Goal: Information Seeking & Learning: Learn about a topic

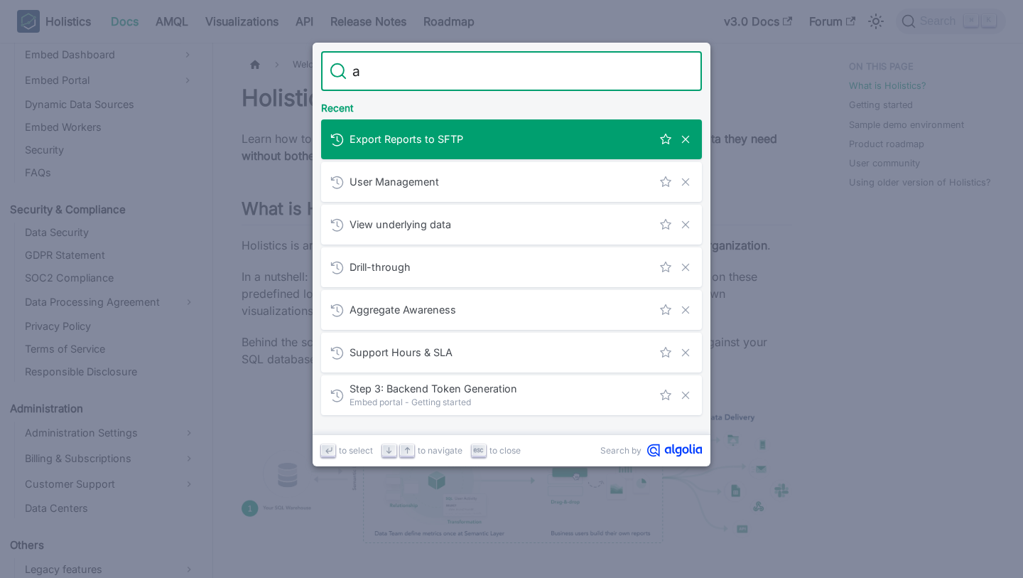
type input "ai"
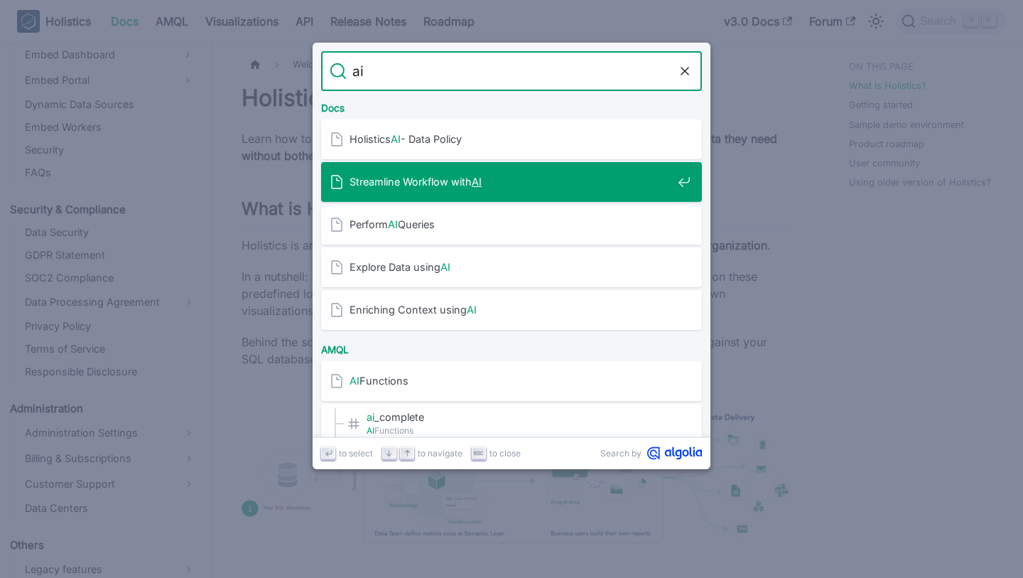
click at [510, 193] on div "Streamline Workflow with AI" at bounding box center [516, 182] width 372 height 40
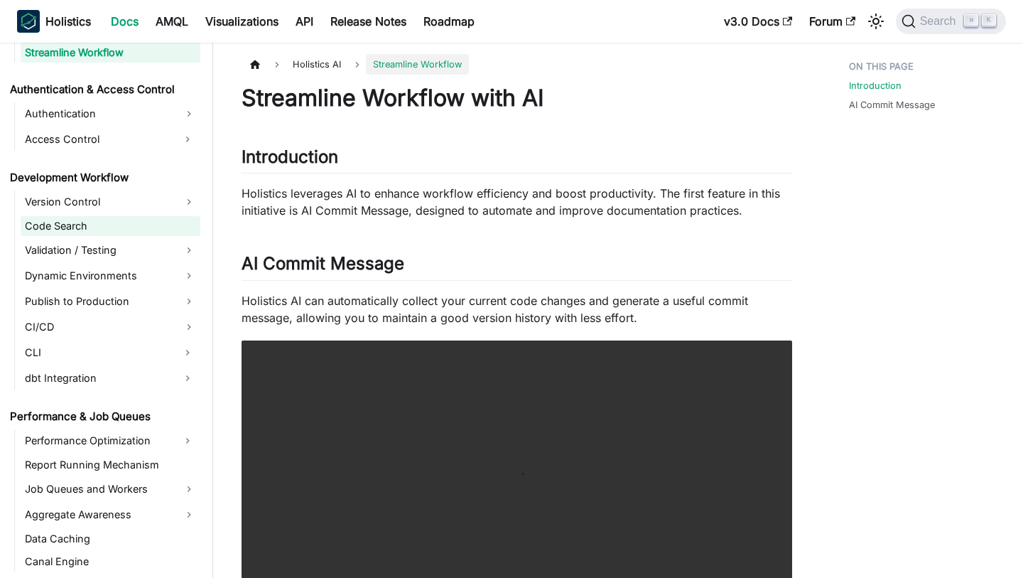
scroll to position [893, 0]
click at [317, 60] on span "Holistics AI" at bounding box center [317, 64] width 63 height 21
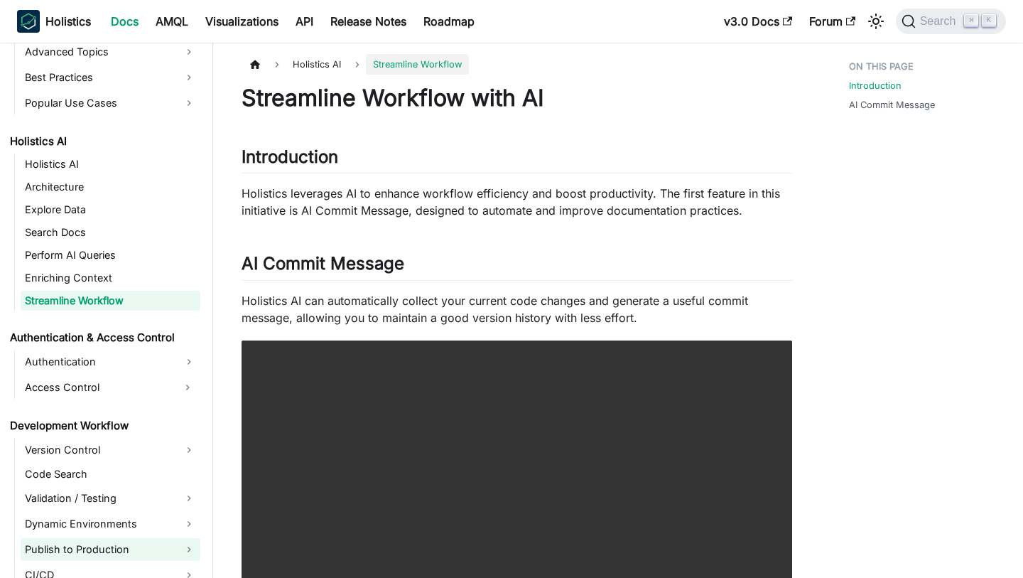
scroll to position [612, 0]
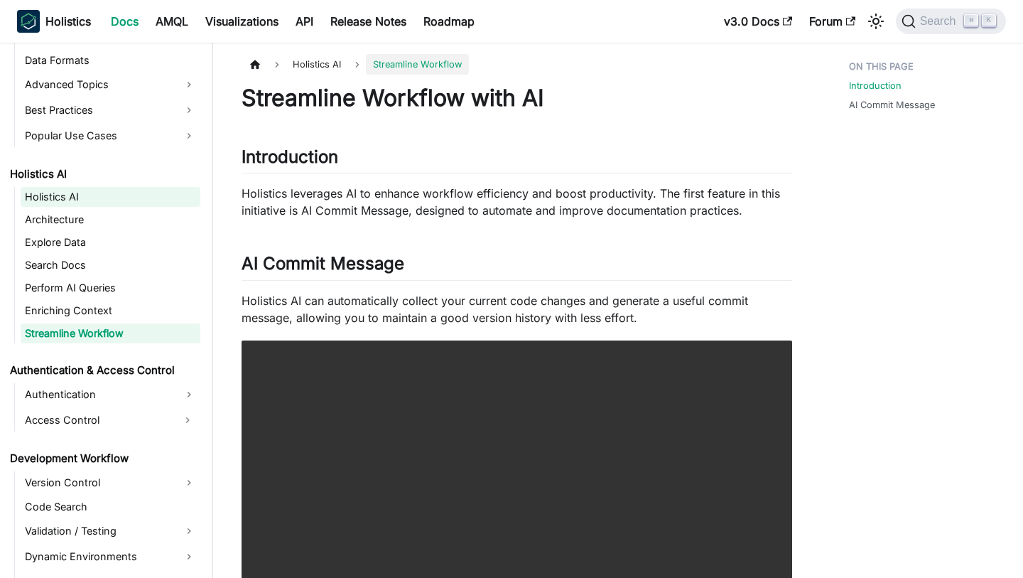
click at [80, 190] on link "Holistics AI" at bounding box center [111, 197] width 180 height 20
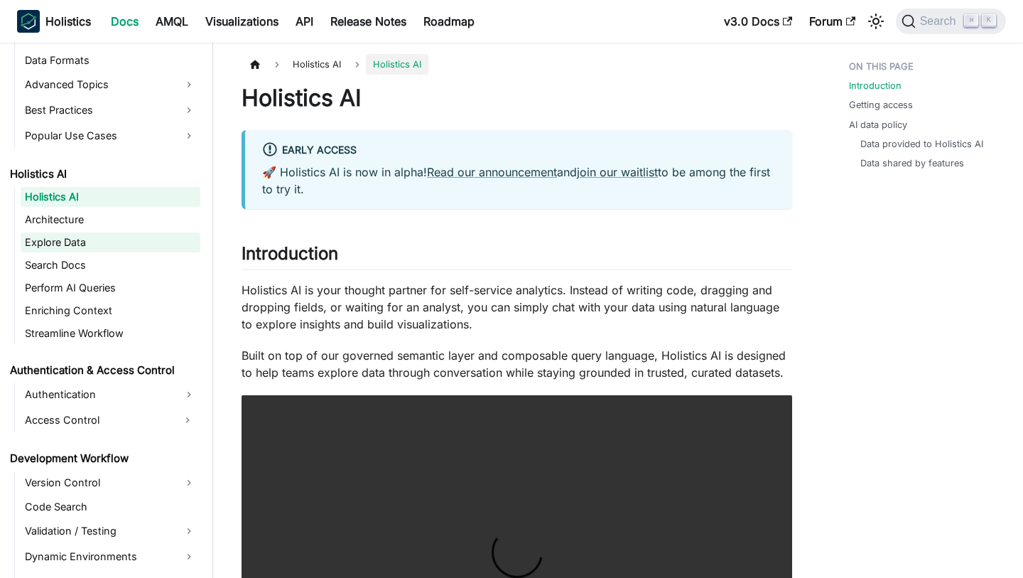
click at [87, 240] on link "Explore Data" at bounding box center [111, 242] width 180 height 20
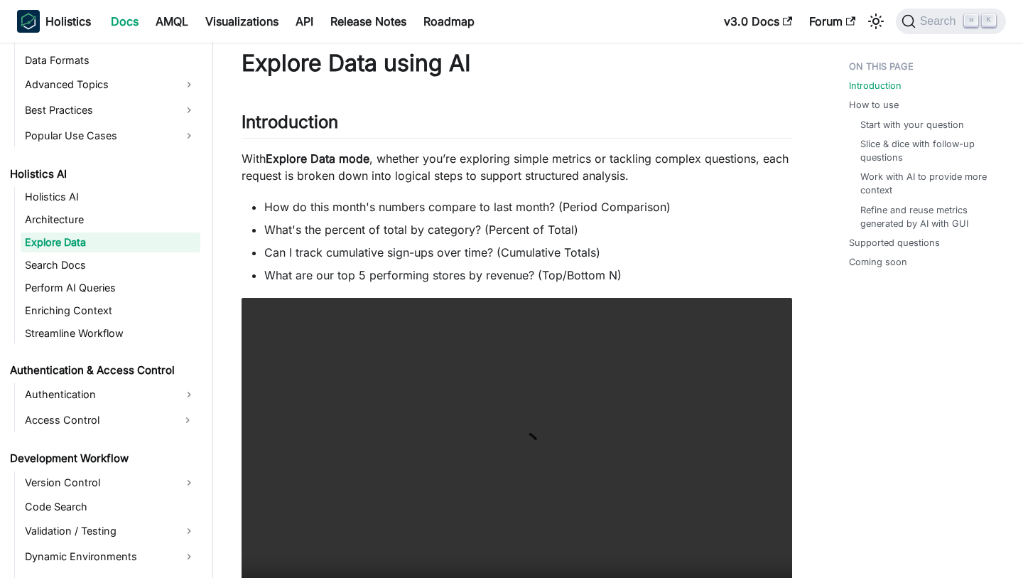
scroll to position [39, 0]
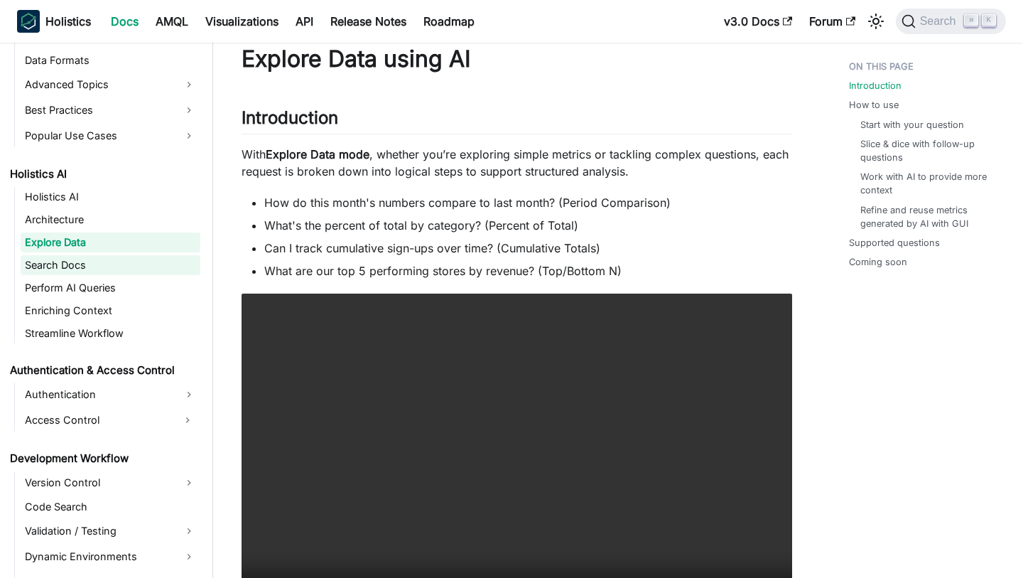
click at [97, 269] on link "Search Docs" at bounding box center [111, 265] width 180 height 20
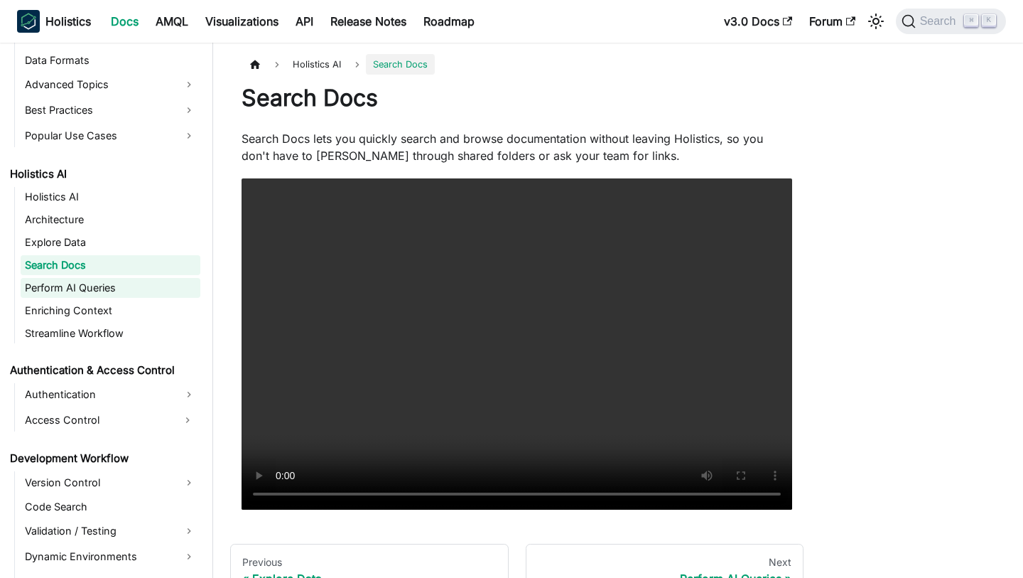
click at [99, 287] on link "Perform AI Queries" at bounding box center [111, 288] width 180 height 20
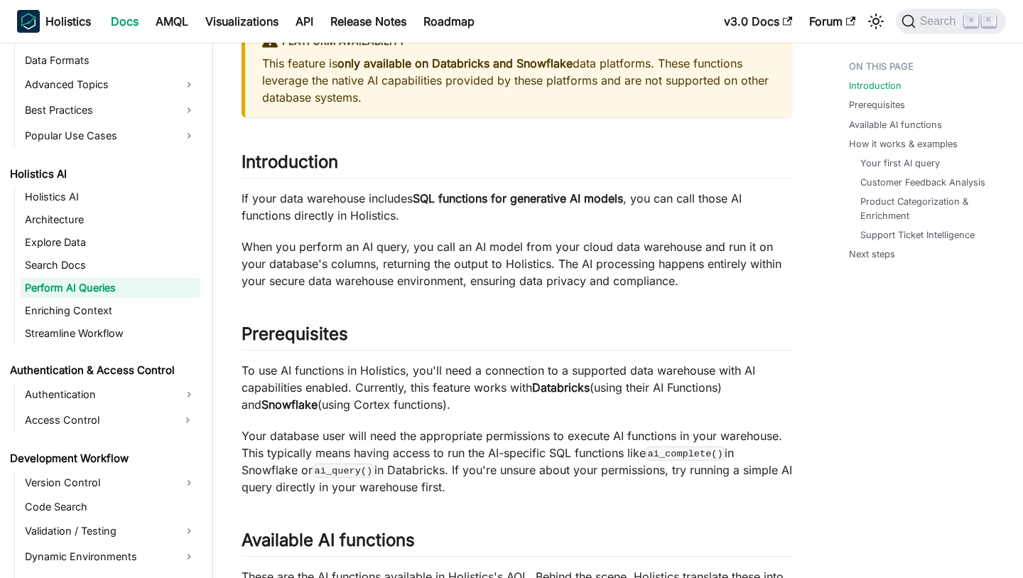
scroll to position [110, 0]
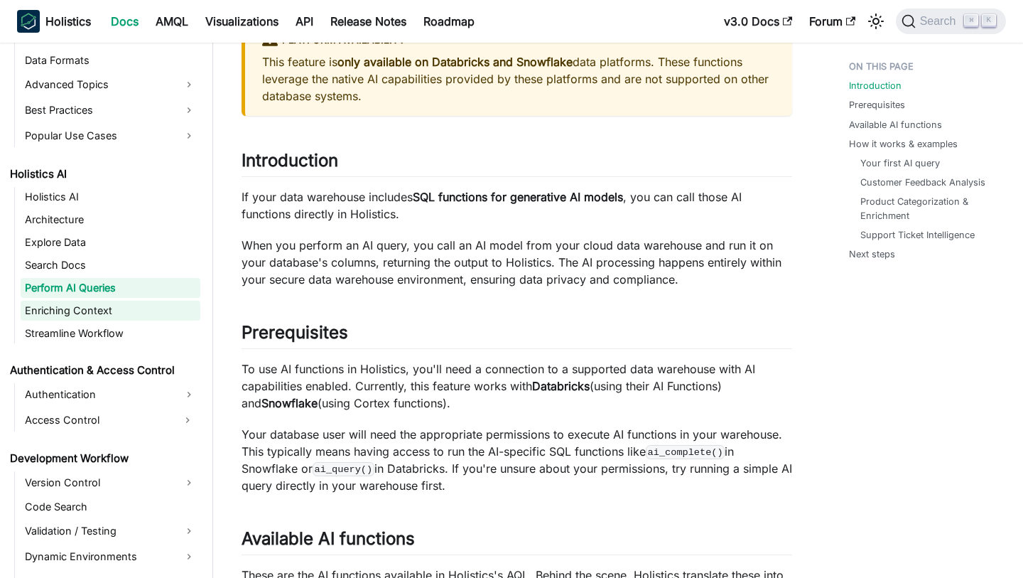
click at [143, 313] on link "Enriching Context" at bounding box center [111, 311] width 180 height 20
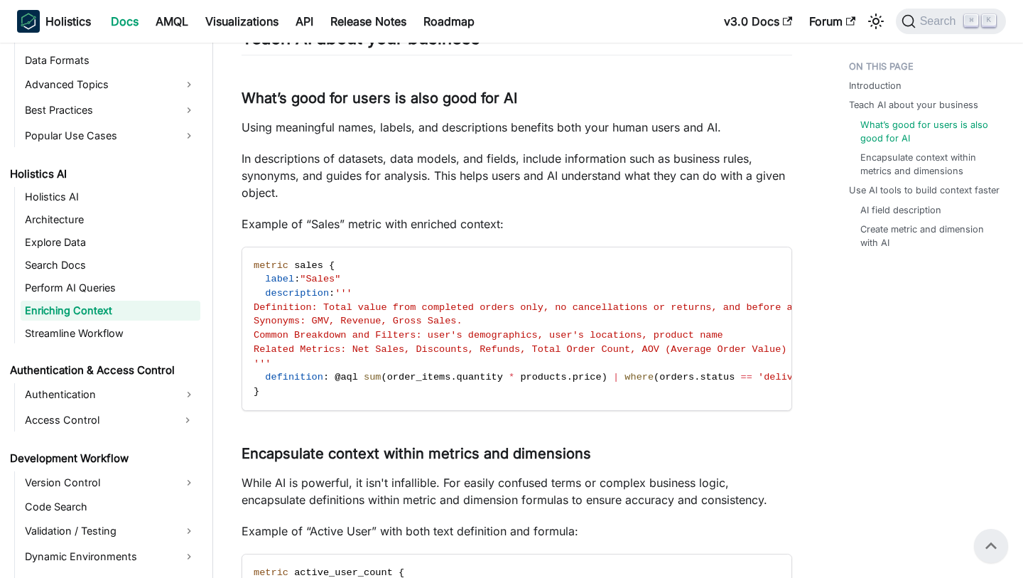
scroll to position [362, 0]
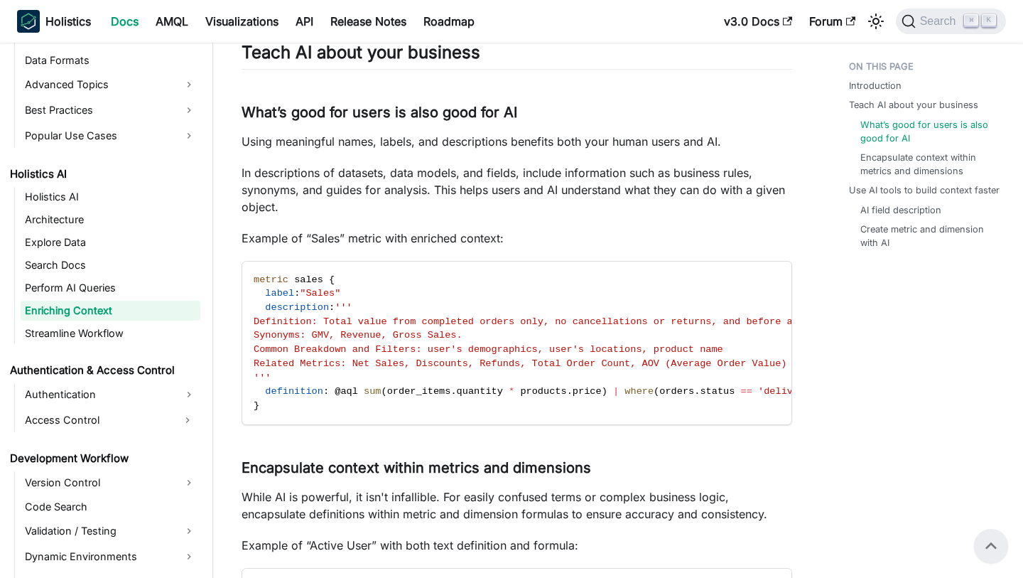
click at [330, 122] on div "Enriching Context using AI Introduction ​ When AI doesn't understand your busin…" at bounding box center [517, 583] width 551 height 1722
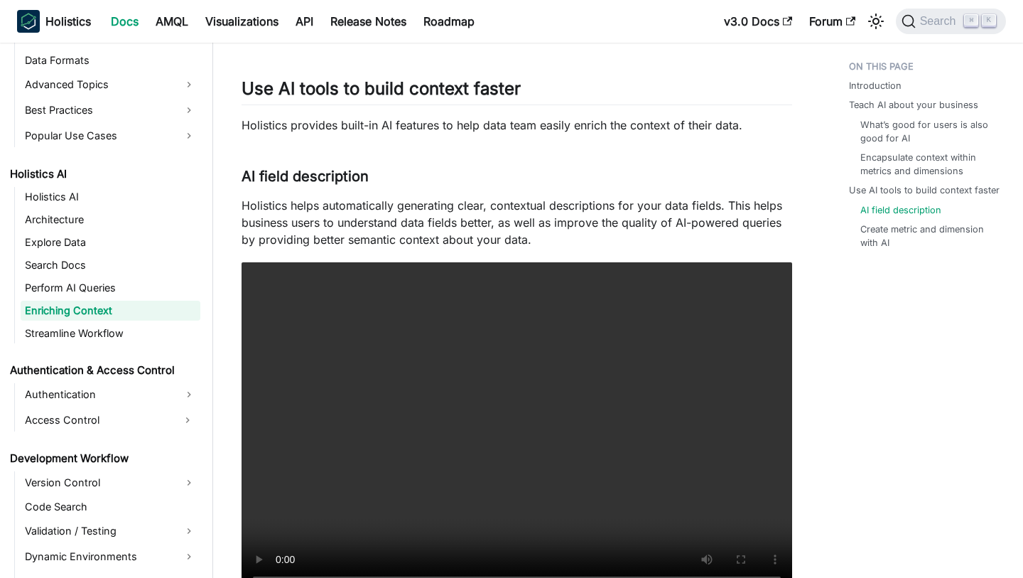
scroll to position [1219, 0]
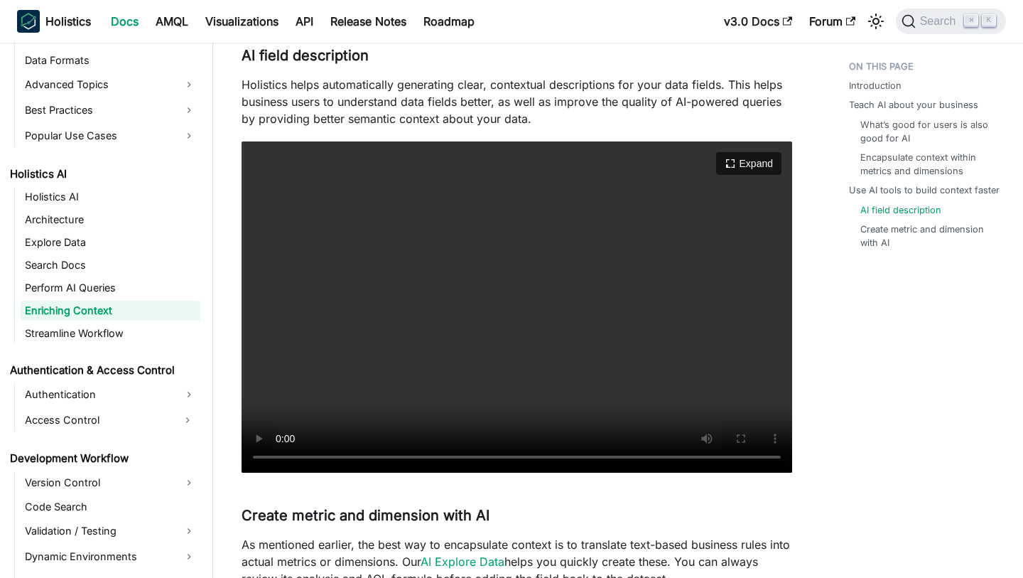
click at [462, 283] on video "Your browser does not support embedding video, but you can download it ." at bounding box center [517, 306] width 551 height 331
click at [384, 205] on video "Your browser does not support embedding video, but you can download it ." at bounding box center [517, 306] width 551 height 331
click at [95, 335] on link "Streamline Workflow" at bounding box center [111, 333] width 180 height 20
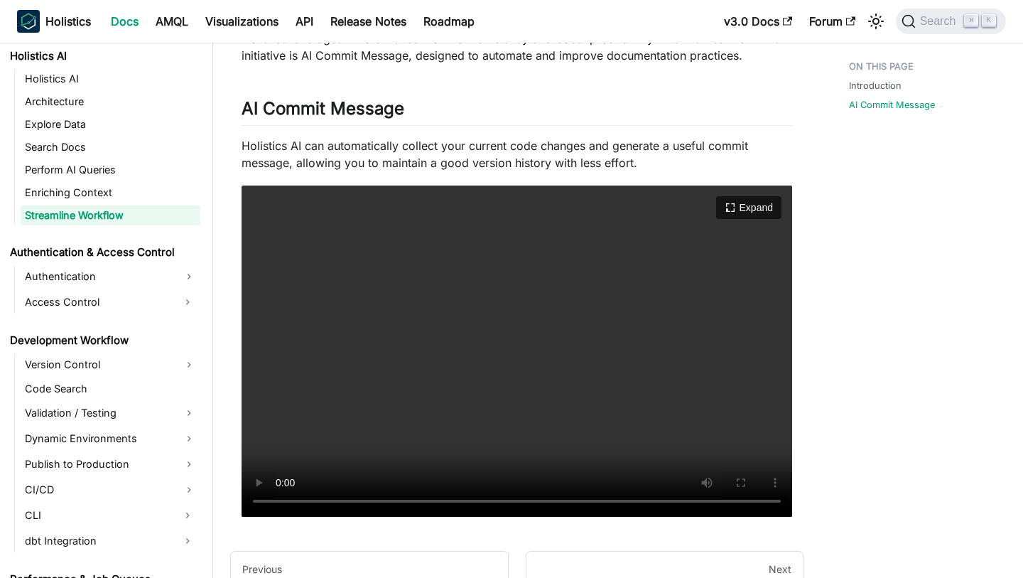
scroll to position [69, 0]
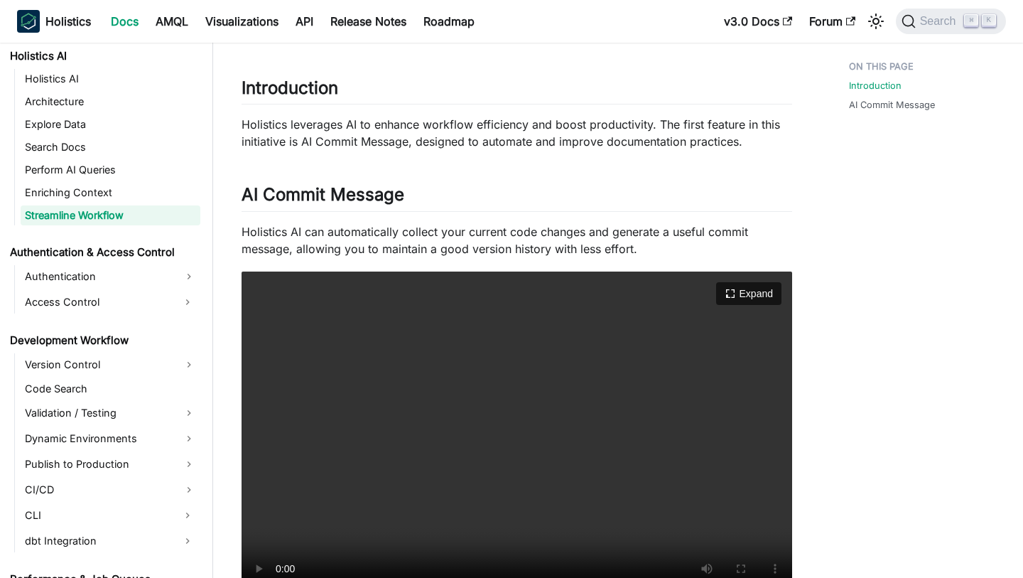
click at [415, 344] on video "Your browser does not support embedding video, but you can download it ." at bounding box center [517, 436] width 551 height 331
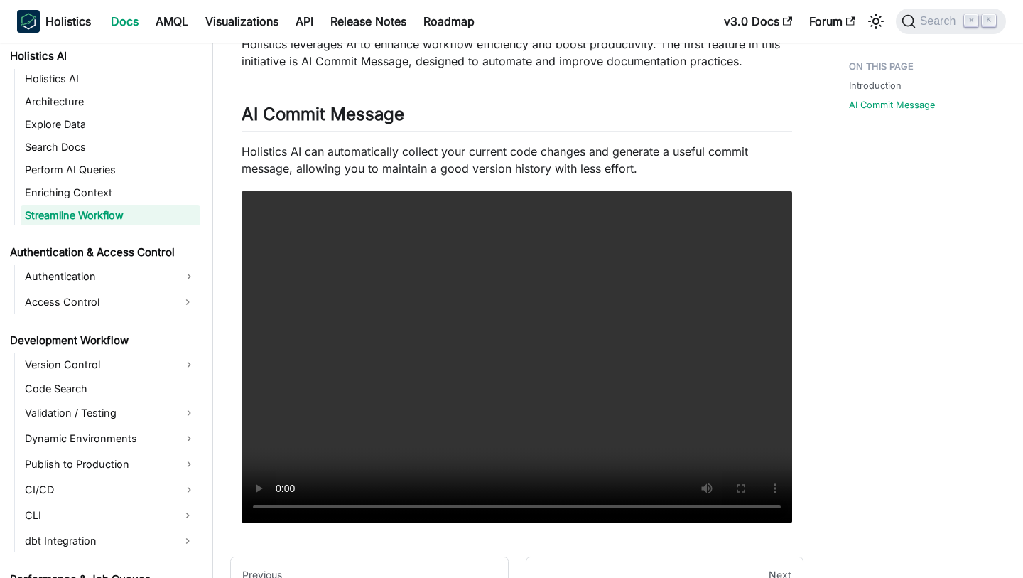
scroll to position [164, 0]
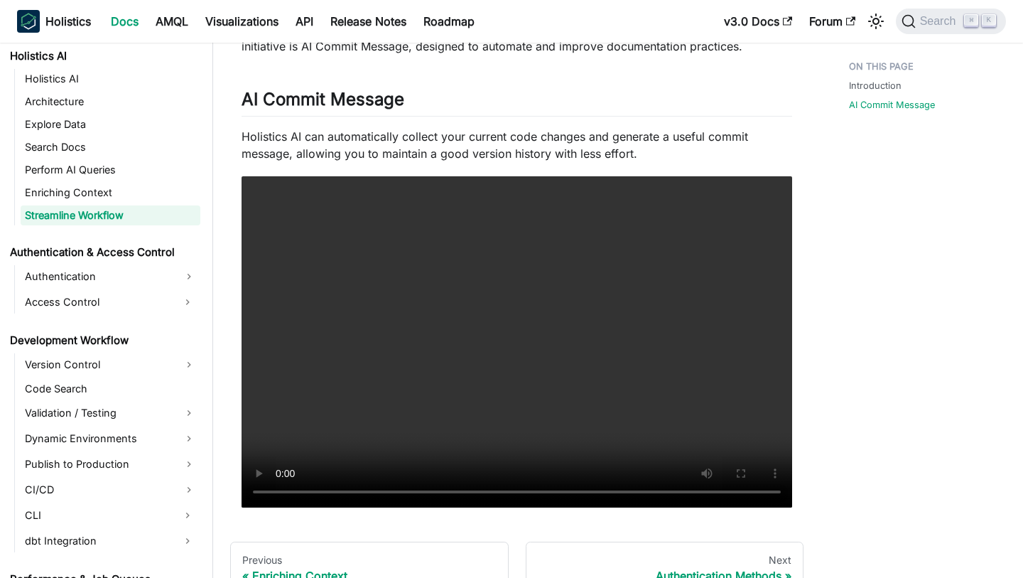
click at [523, 119] on div "Streamline Workflow with AI Introduction ​ Holistics leverages AI to enhance wo…" at bounding box center [517, 213] width 551 height 587
click at [126, 165] on link "Perform AI Queries" at bounding box center [111, 170] width 180 height 20
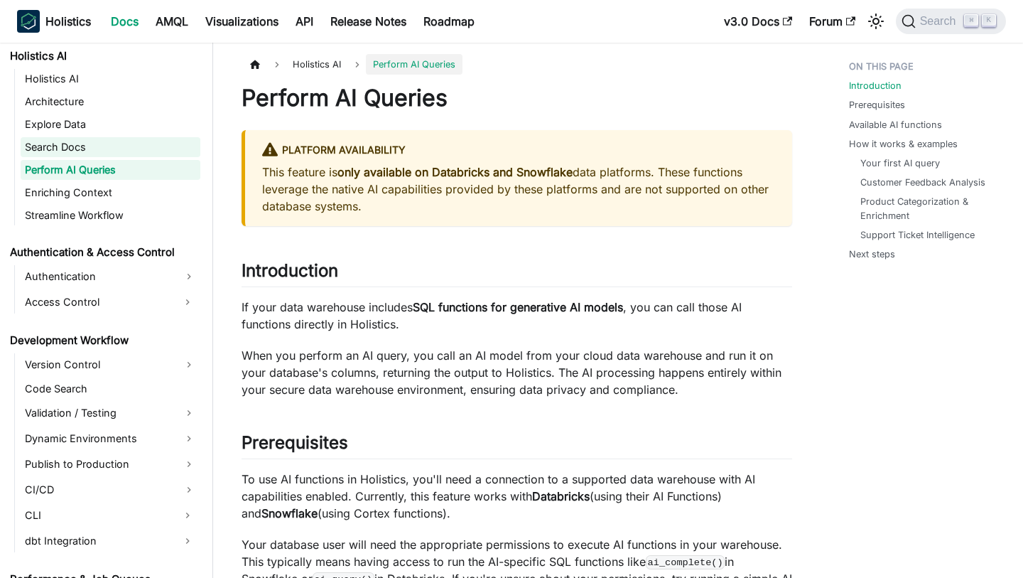
click at [124, 140] on link "Search Docs" at bounding box center [111, 147] width 180 height 20
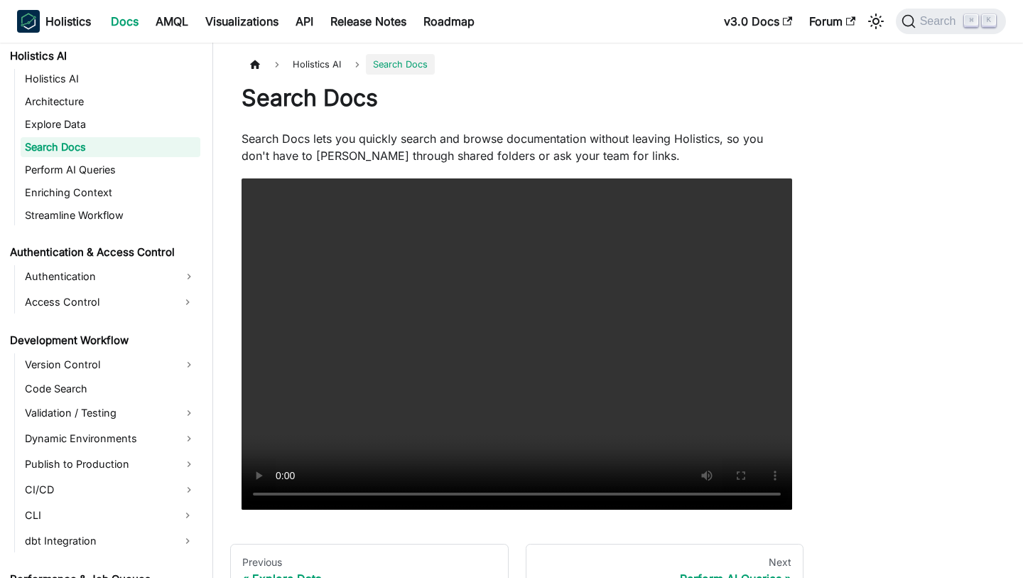
click at [117, 90] on ul "Holistics AI Architecture Explore Data Search Docs Perform AI Queries Enriching…" at bounding box center [107, 147] width 186 height 156
click at [112, 114] on link "Explore Data" at bounding box center [111, 124] width 180 height 20
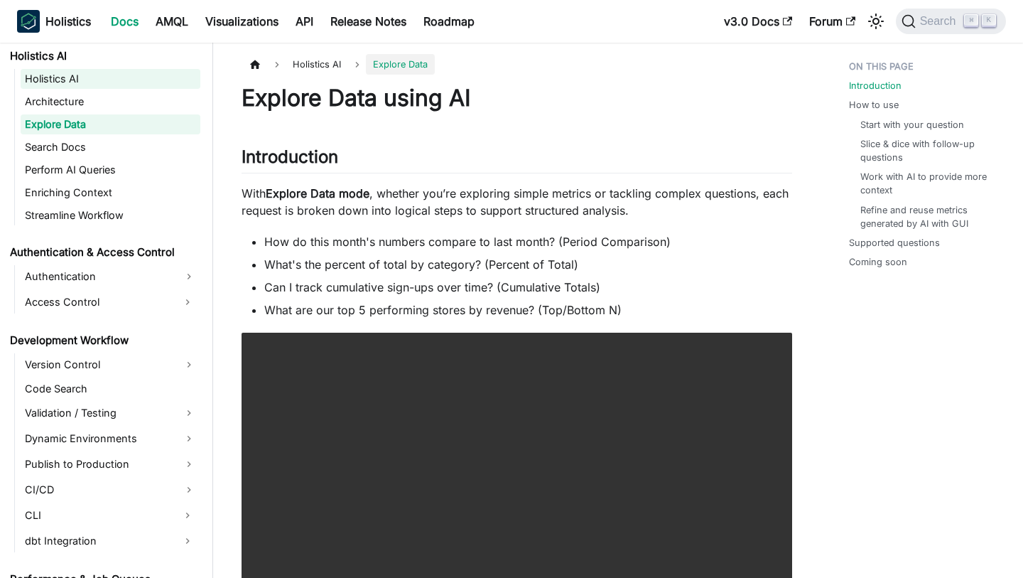
click at [104, 85] on link "Holistics AI" at bounding box center [111, 79] width 180 height 20
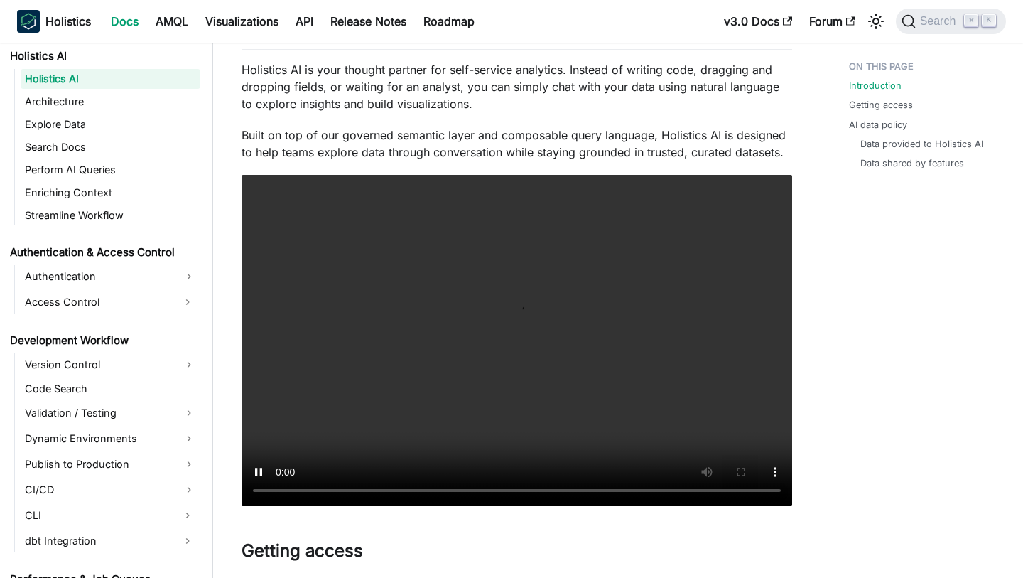
scroll to position [239, 0]
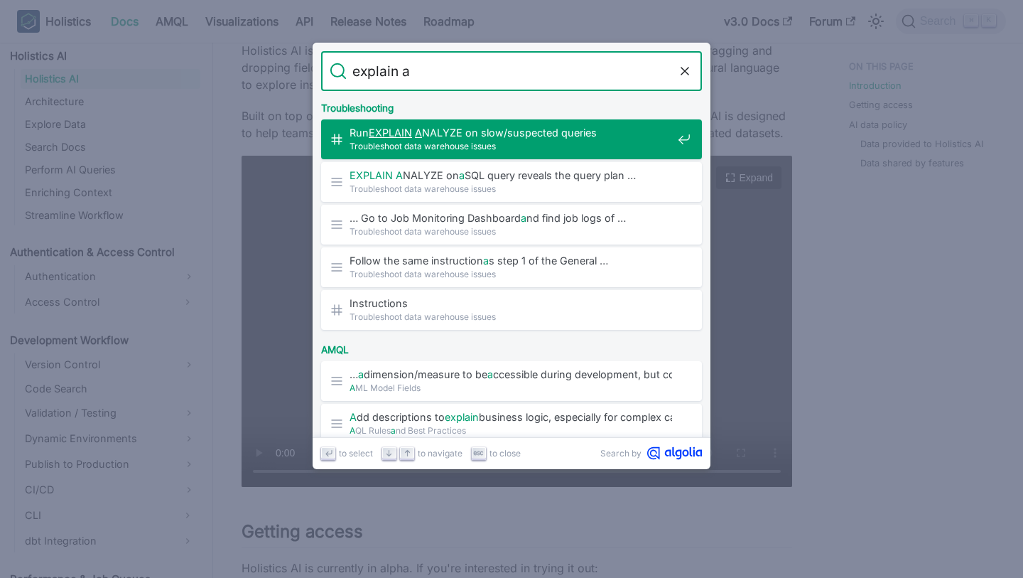
type input "explain ai"
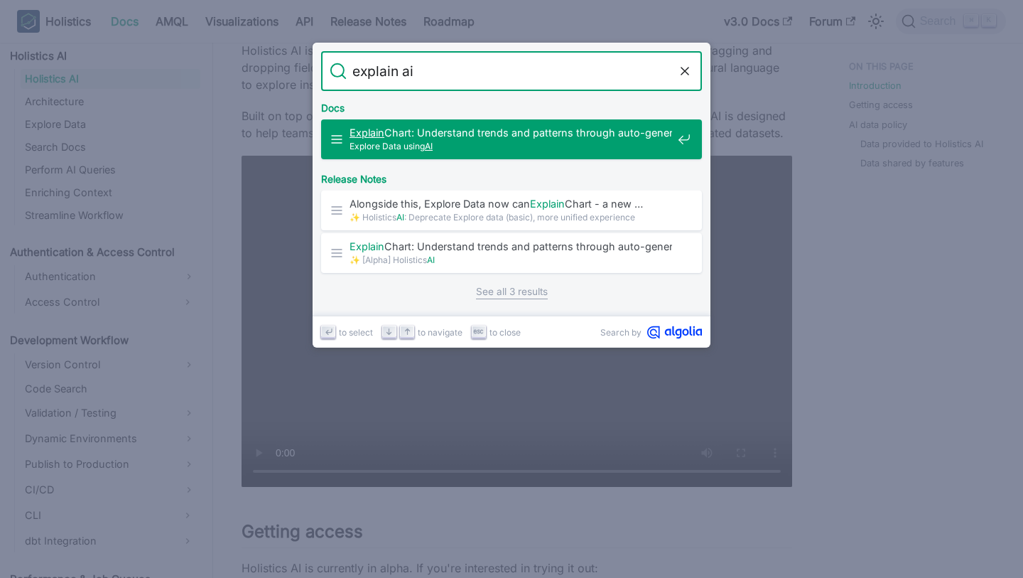
click at [496, 144] on span "Explore Data using AI" at bounding box center [511, 146] width 323 height 14
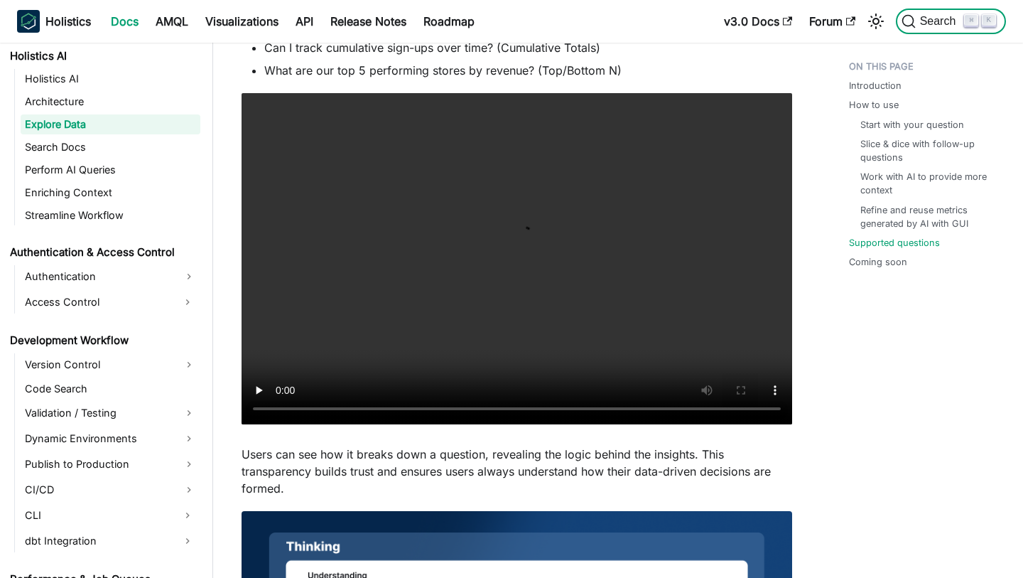
scroll to position [2862, 0]
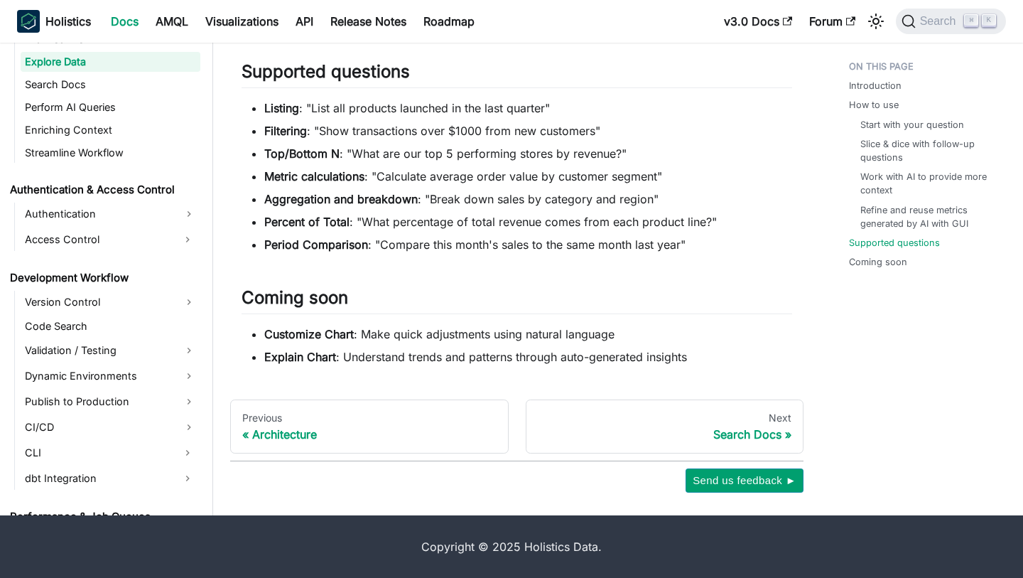
click at [622, 352] on li "Explain Chart : Understand trends and patterns through auto-generated insights" at bounding box center [528, 356] width 528 height 17
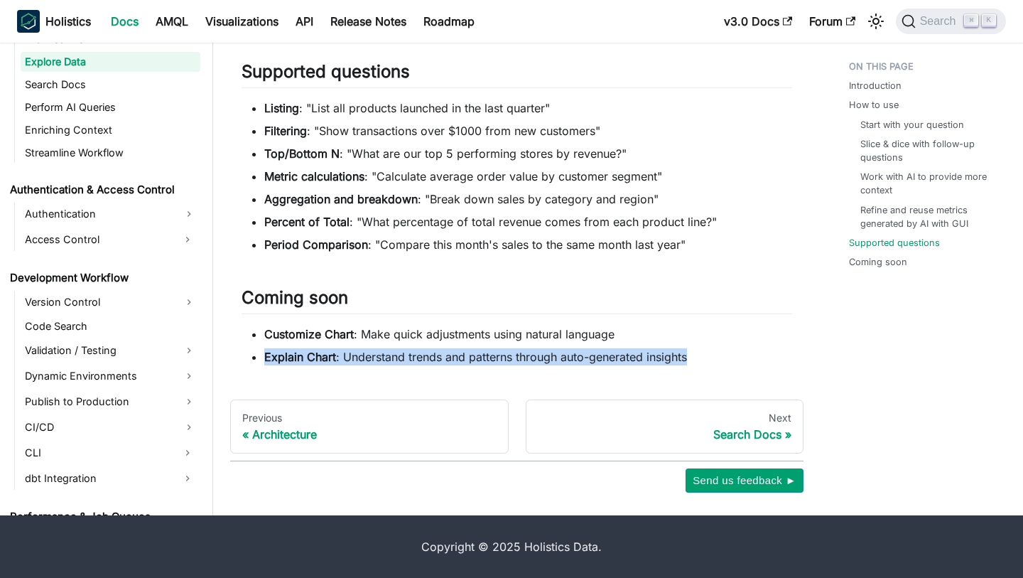
drag, startPoint x: 263, startPoint y: 360, endPoint x: 691, endPoint y: 356, distance: 427.8
click at [691, 356] on ul "Customize Chart : Make quick adjustments using natural language Explain Chart :…" at bounding box center [517, 345] width 551 height 40
copy li "Explain Chart : Understand trends and patterns through auto-generated insights"
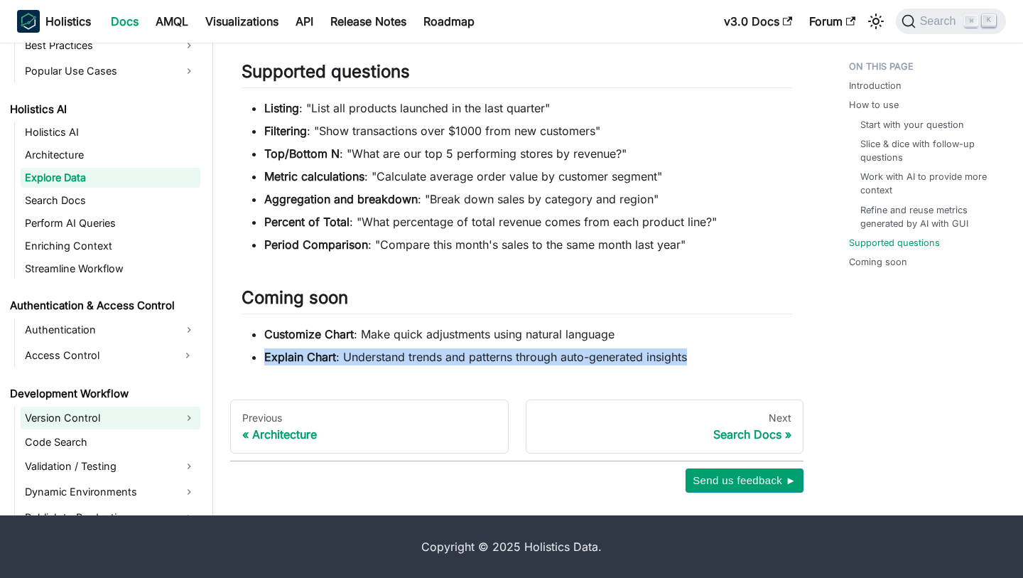
scroll to position [600, 0]
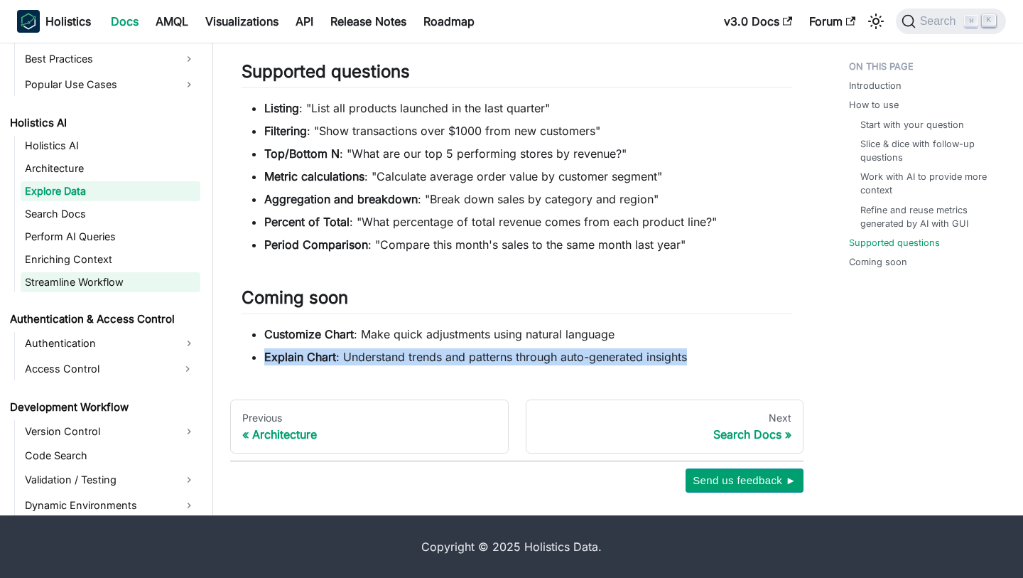
click at [117, 286] on link "Streamline Workflow" at bounding box center [111, 282] width 180 height 20
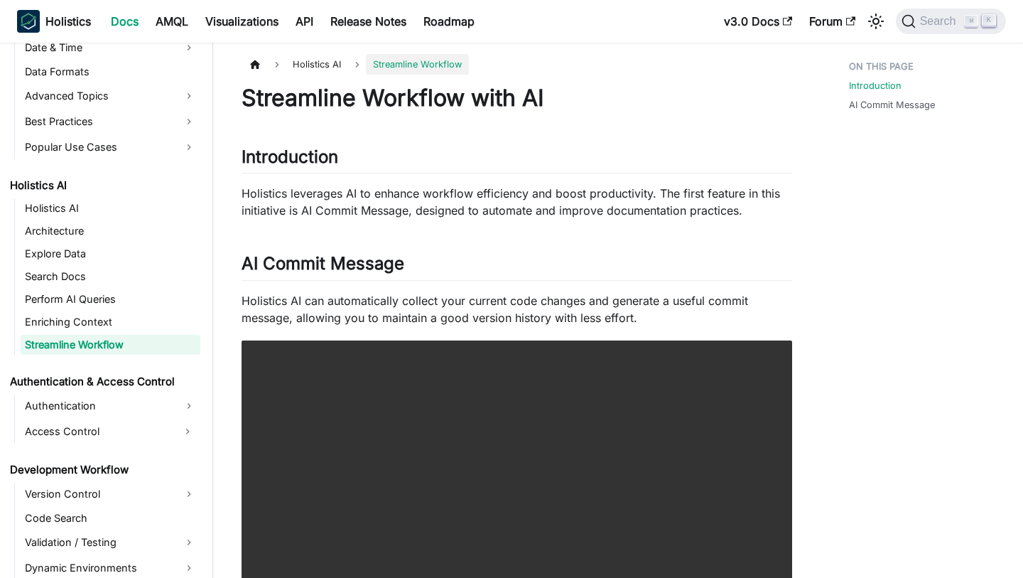
click at [97, 198] on li "Holistics AI Holistics AI Architecture Explore Data Search Docs Perform AI Quer…" at bounding box center [103, 265] width 195 height 179
click at [89, 208] on link "Holistics AI" at bounding box center [111, 208] width 180 height 20
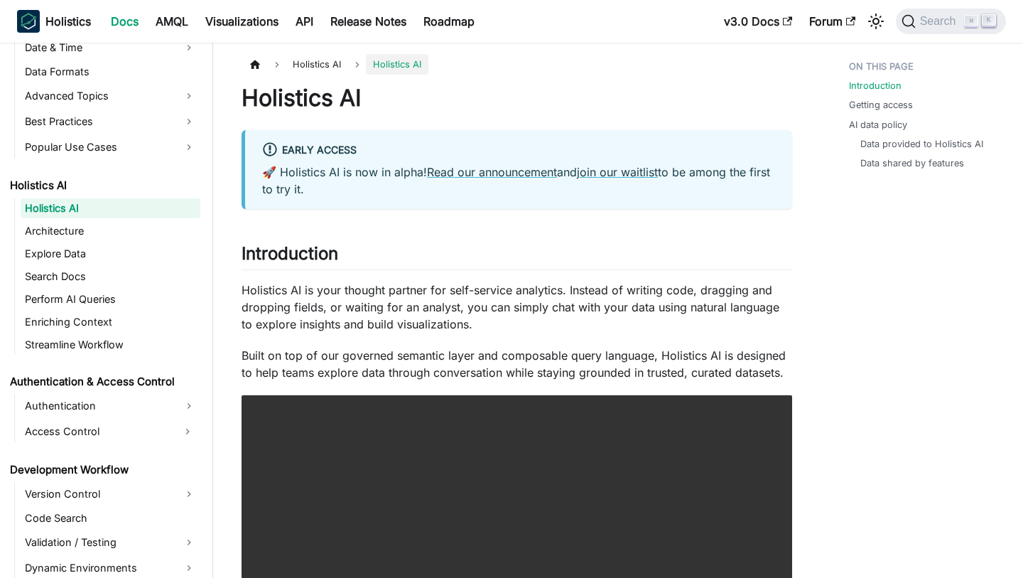
click at [95, 242] on ul "Holistics AI Architecture Explore Data Search Docs Perform AI Queries Enriching…" at bounding box center [107, 276] width 186 height 156
click at [96, 259] on link "Explore Data" at bounding box center [111, 254] width 180 height 20
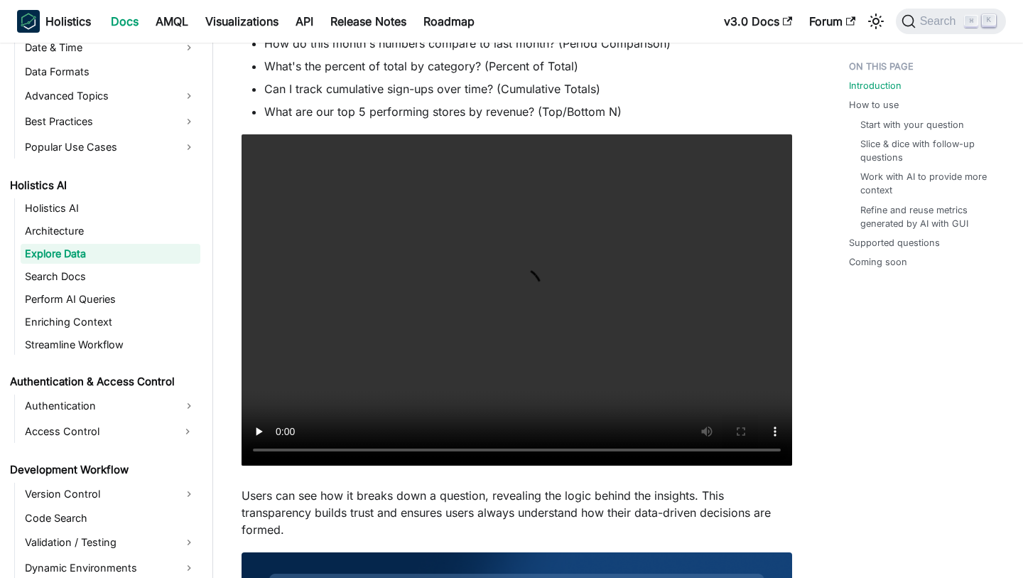
scroll to position [208, 0]
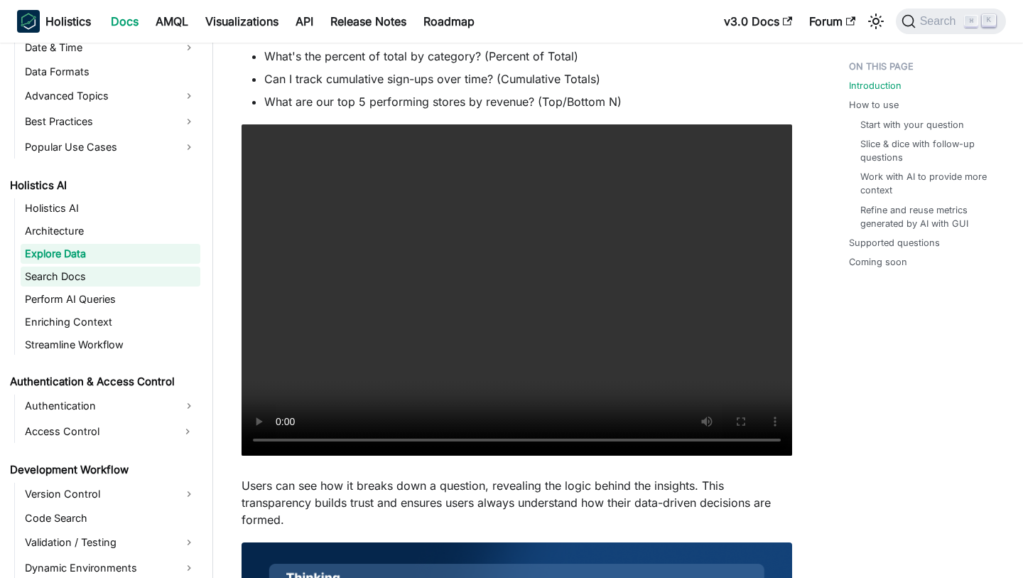
click at [109, 276] on link "Search Docs" at bounding box center [111, 276] width 180 height 20
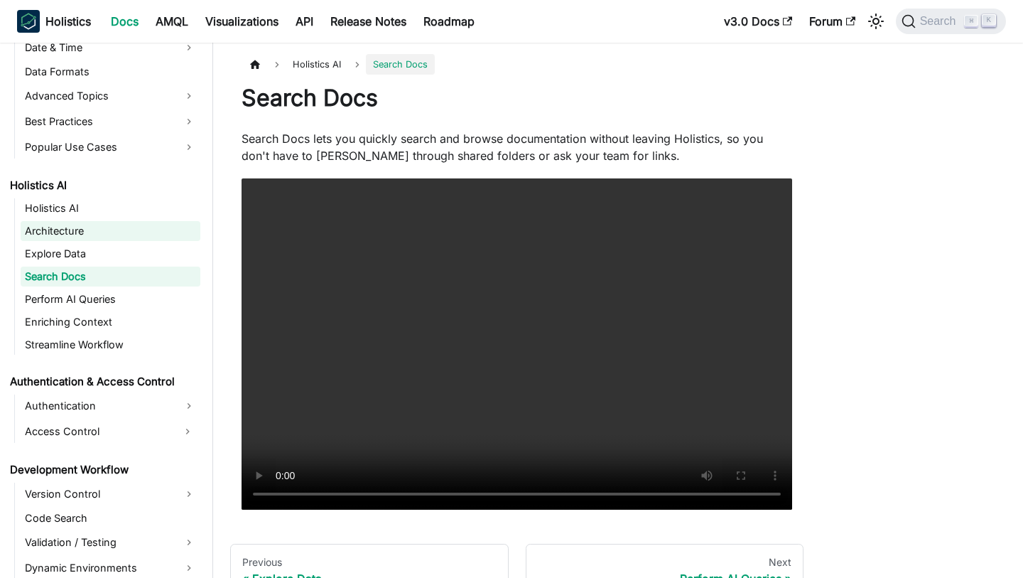
click at [120, 235] on link "Architecture" at bounding box center [111, 231] width 180 height 20
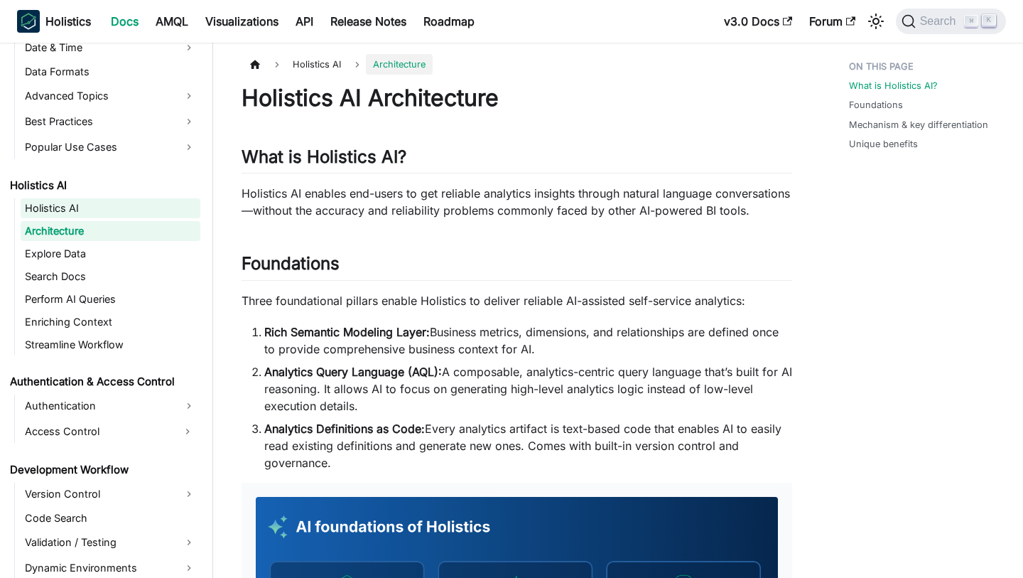
click at [107, 210] on link "Holistics AI" at bounding box center [111, 208] width 180 height 20
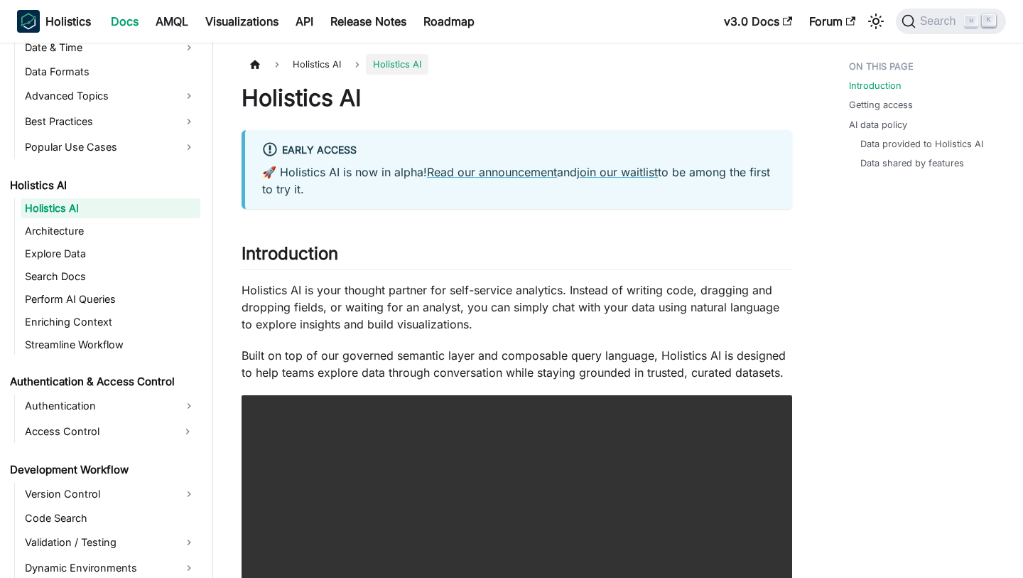
click at [109, 207] on link "Holistics AI" at bounding box center [111, 208] width 180 height 20
click at [92, 225] on link "Architecture" at bounding box center [111, 231] width 180 height 20
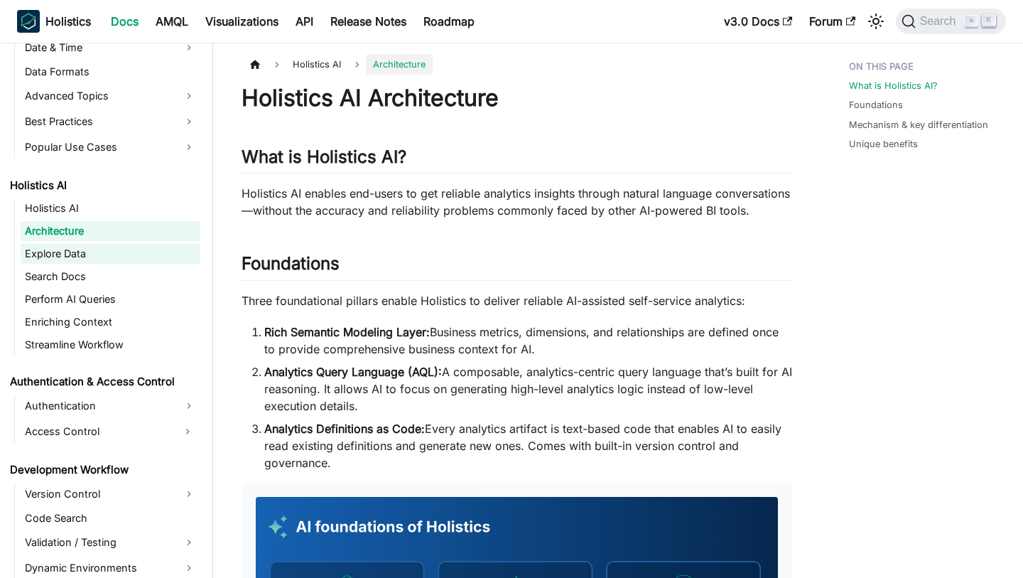
click at [94, 253] on link "Explore Data" at bounding box center [111, 254] width 180 height 20
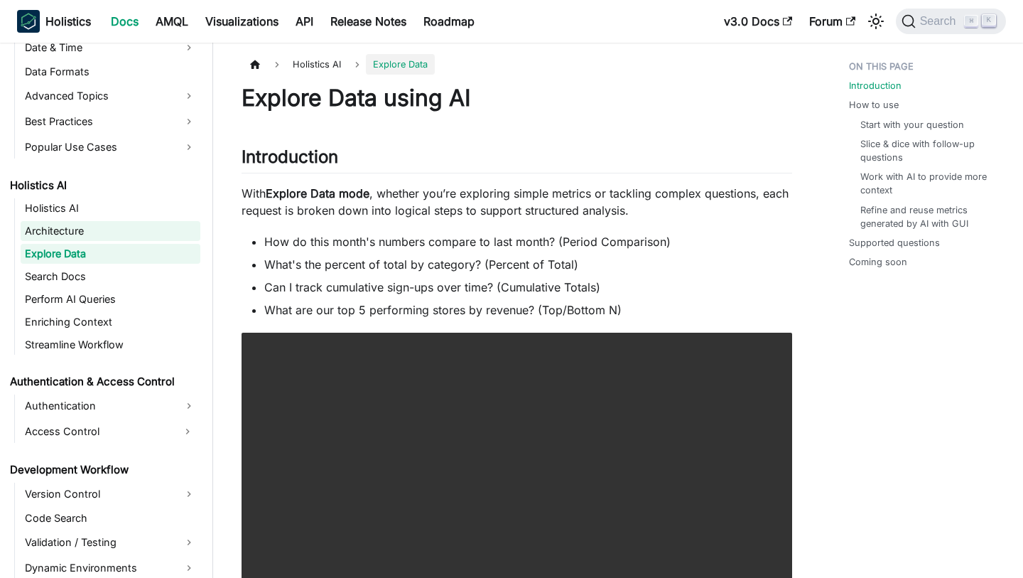
click at [121, 231] on link "Architecture" at bounding box center [111, 231] width 180 height 20
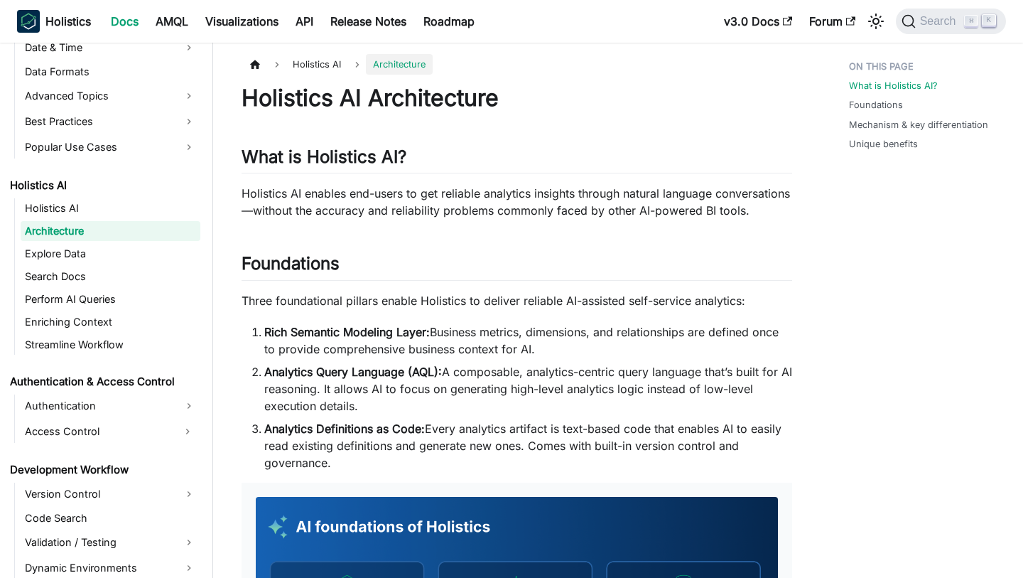
click at [385, 217] on p "Holistics AI enables end-users to get reliable analytics insights through natur…" at bounding box center [517, 202] width 551 height 34
click at [435, 209] on p "Holistics AI enables end-users to get reliable analytics insights through natur…" at bounding box center [517, 202] width 551 height 34
click at [136, 252] on link "Explore Data" at bounding box center [111, 254] width 180 height 20
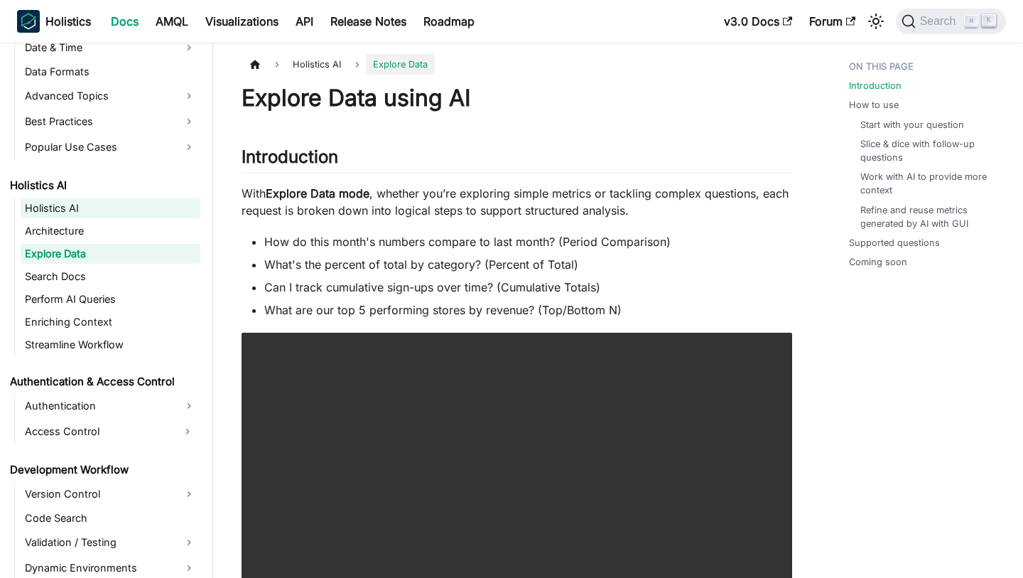
click at [102, 209] on link "Holistics AI" at bounding box center [111, 208] width 180 height 20
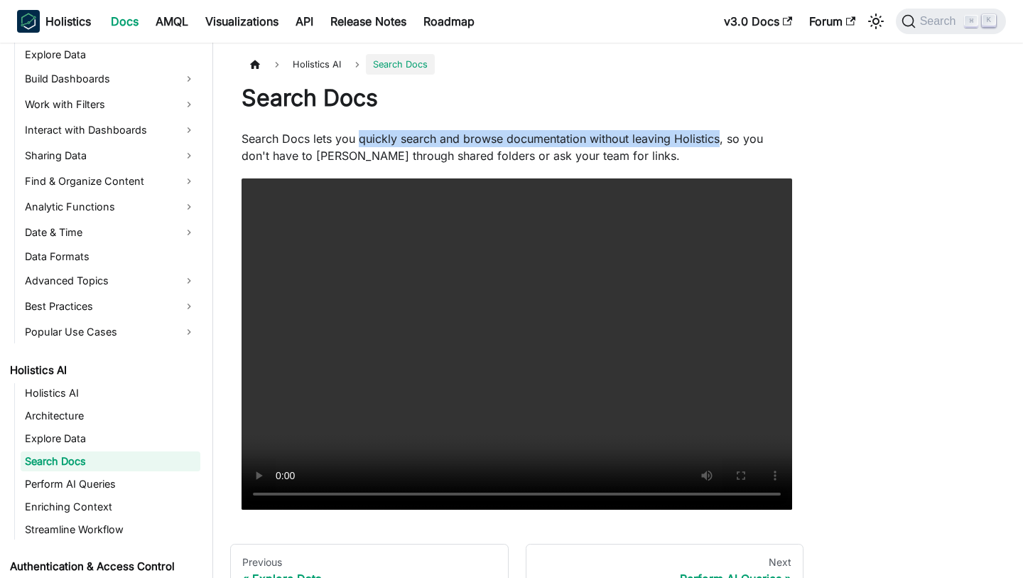
drag, startPoint x: 359, startPoint y: 139, endPoint x: 718, endPoint y: 145, distance: 359.6
click at [718, 145] on p "Search Docs lets you quickly search and browse documentation without leaving Ho…" at bounding box center [517, 147] width 551 height 34
copy p "quickly search and browse documentation without leaving Holistics"
click at [87, 477] on link "Perform AI Queries" at bounding box center [111, 484] width 180 height 20
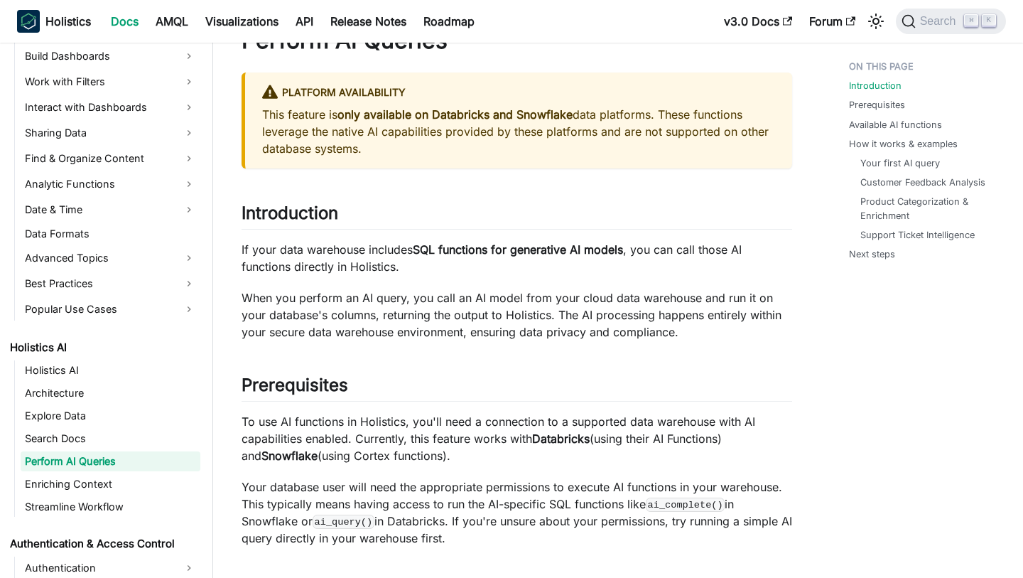
scroll to position [61, 0]
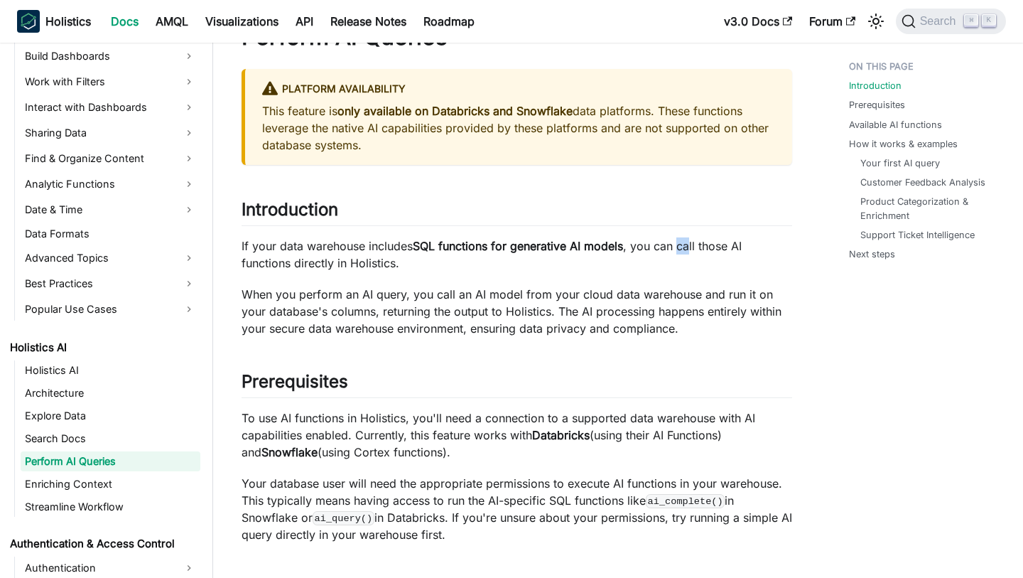
drag, startPoint x: 687, startPoint y: 246, endPoint x: 698, endPoint y: 250, distance: 11.5
click at [698, 250] on p "If your data warehouse includes SQL functions for generative AI models , you ca…" at bounding box center [517, 254] width 551 height 34
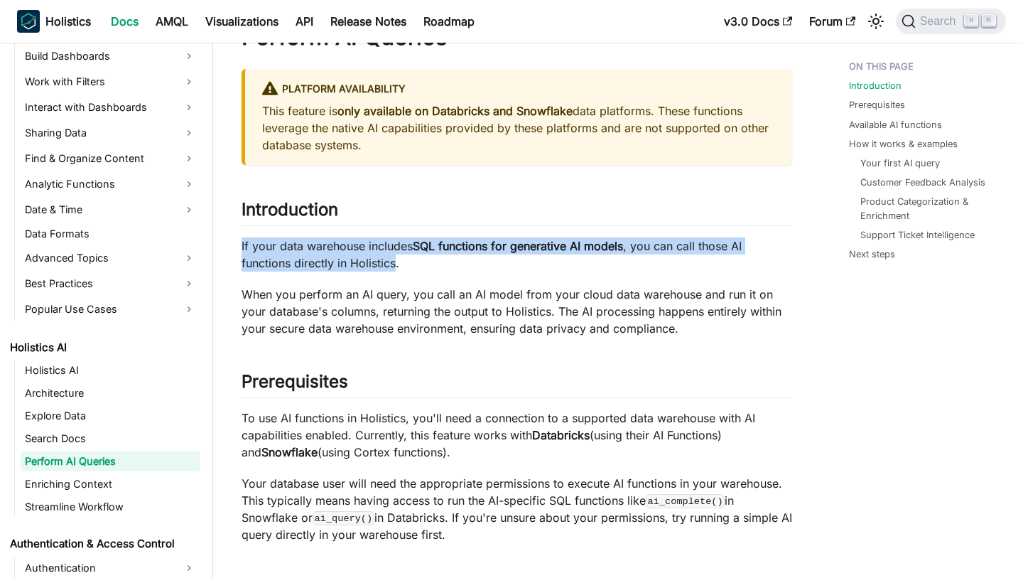
drag, startPoint x: 241, startPoint y: 249, endPoint x: 396, endPoint y: 263, distance: 155.6
click at [396, 263] on p "If your data warehouse includes SQL functions for generative AI models , you ca…" at bounding box center [517, 254] width 551 height 34
copy p "If your data warehouse includes SQL functions for generative AI models , you ca…"
click at [64, 478] on link "Enriching Context" at bounding box center [111, 484] width 180 height 20
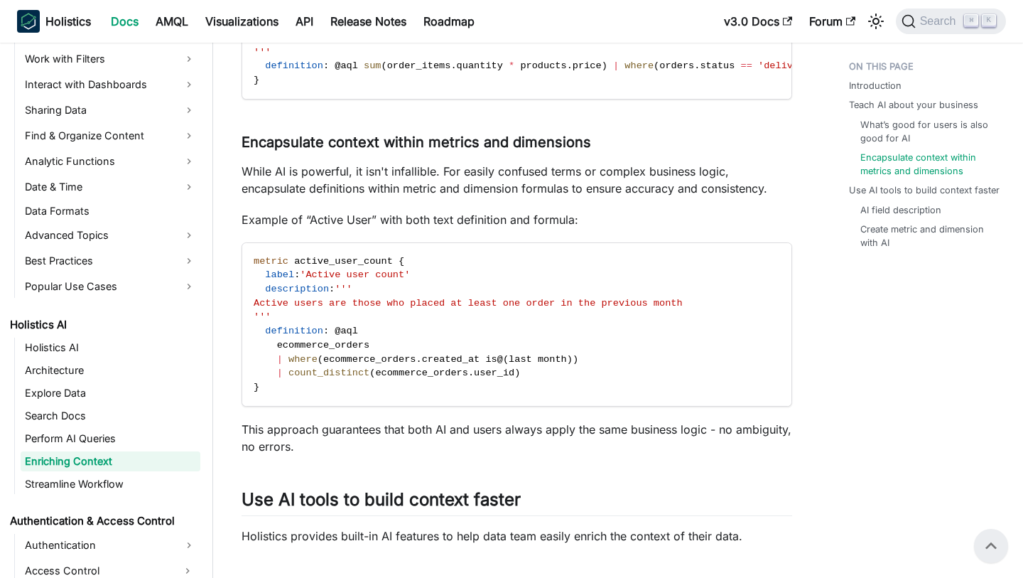
scroll to position [603, 0]
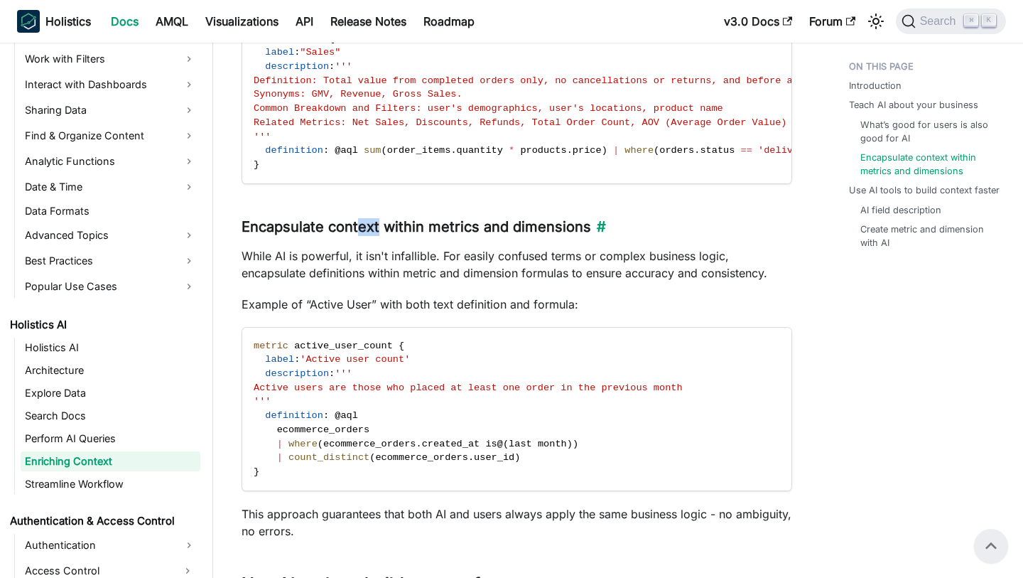
drag, startPoint x: 364, startPoint y: 224, endPoint x: 471, endPoint y: 224, distance: 107.3
click at [471, 224] on h3 "Encapsulate context within metrics and dimensions ​" at bounding box center [517, 227] width 551 height 18
click at [389, 254] on p "While AI is powerful, it isn't infallible. For easily confused terms or complex…" at bounding box center [517, 264] width 551 height 34
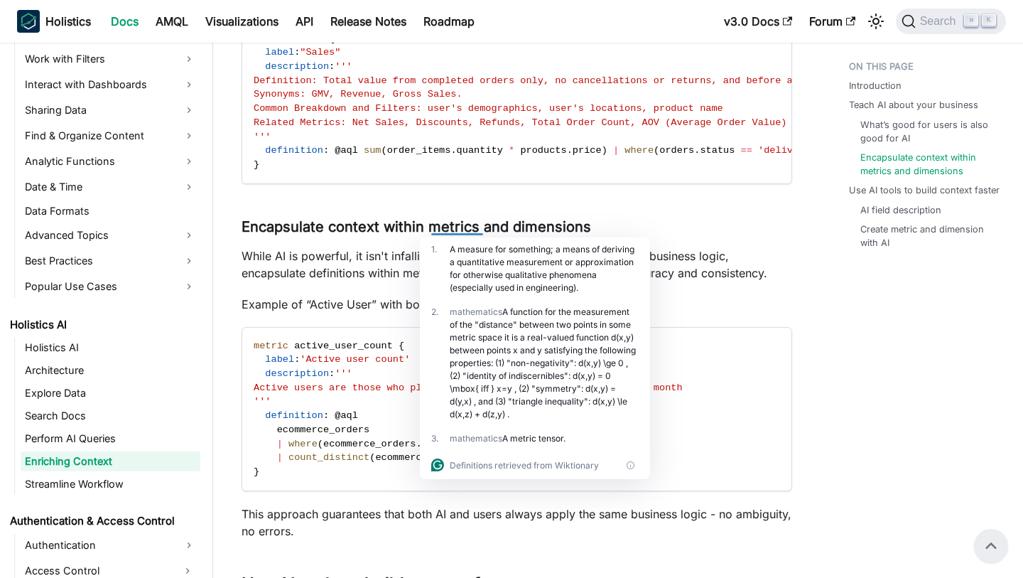
click at [323, 259] on p "While AI is powerful, it isn't infallible. For easily confused terms or complex…" at bounding box center [517, 264] width 551 height 34
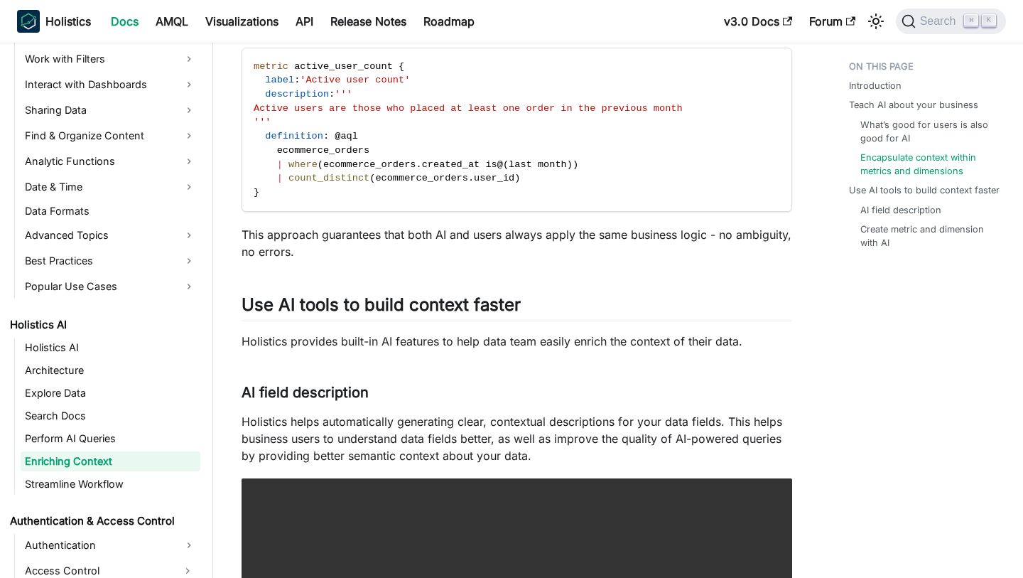
scroll to position [897, 0]
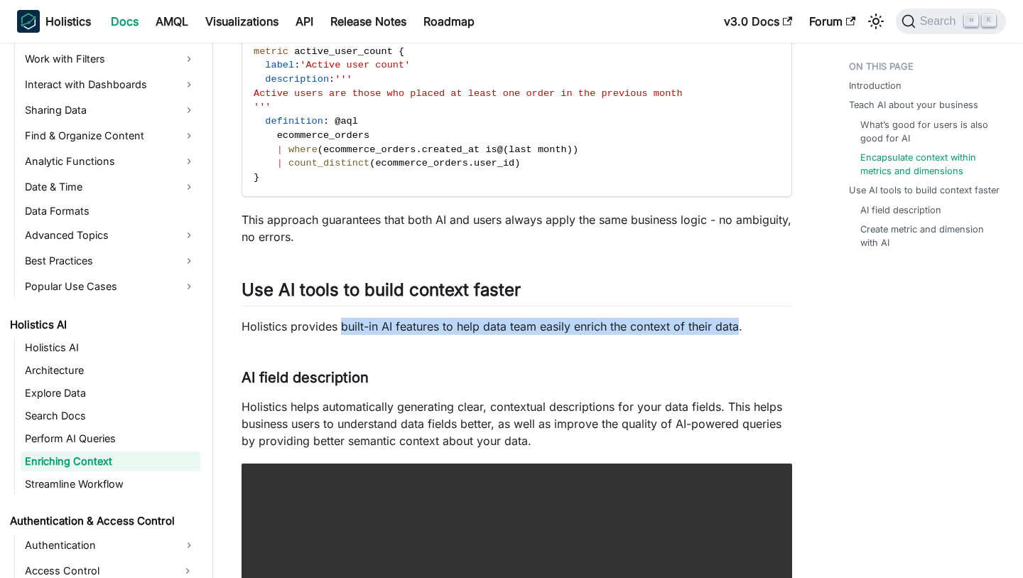
drag, startPoint x: 341, startPoint y: 328, endPoint x: 739, endPoint y: 330, distance: 397.9
click at [739, 330] on p "Holistics provides built-in AI features to help data team easily enrich the con…" at bounding box center [517, 326] width 551 height 17
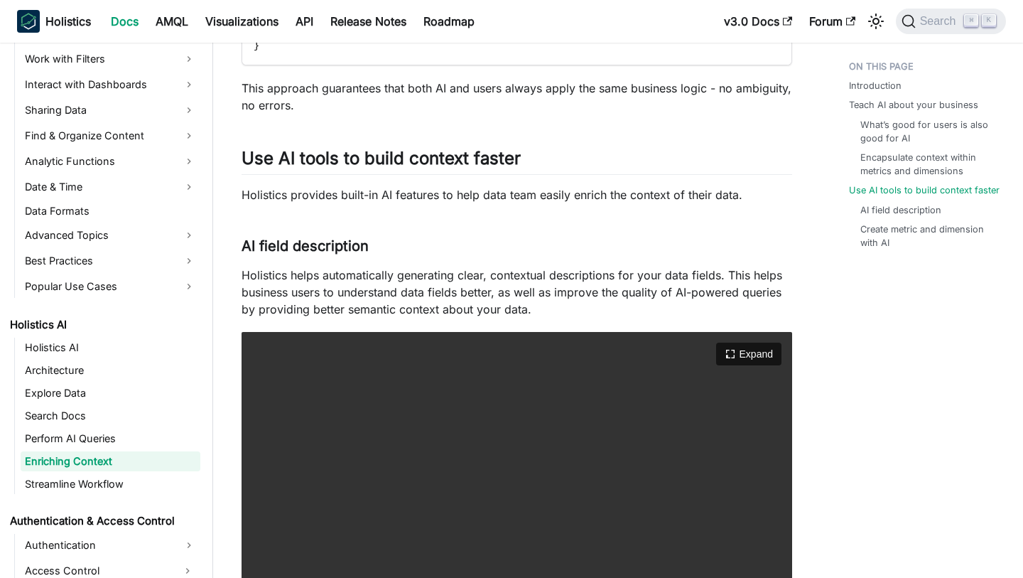
scroll to position [1032, 0]
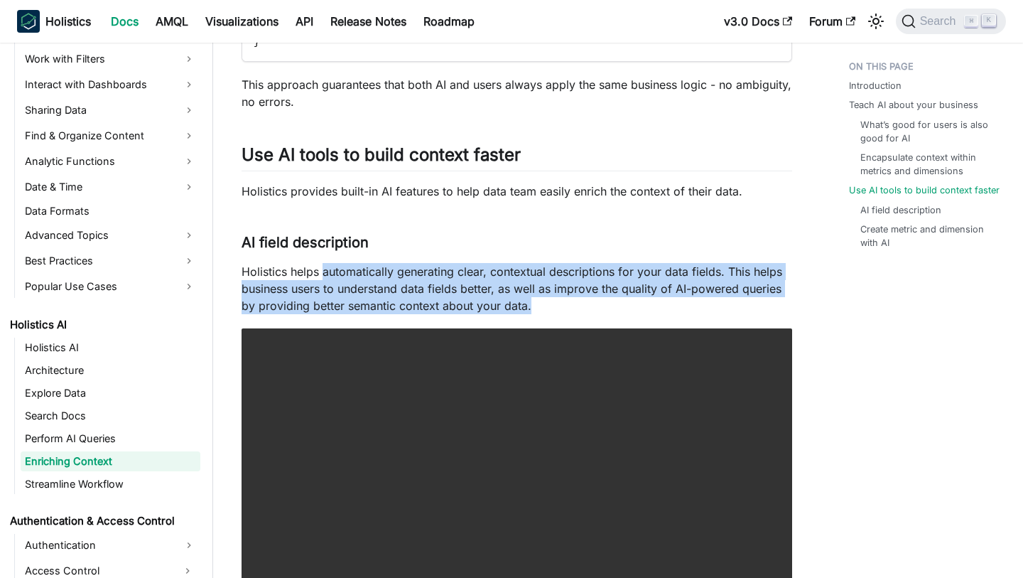
copy p "automatically generating clear, contextual descriptions for your data fields. T…"
drag, startPoint x: 322, startPoint y: 269, endPoint x: 528, endPoint y: 308, distance: 209.7
click at [528, 308] on p "Holistics helps automatically generating clear, contextual descriptions for you…" at bounding box center [517, 288] width 551 height 51
click at [137, 480] on link "Streamline Workflow" at bounding box center [111, 484] width 180 height 20
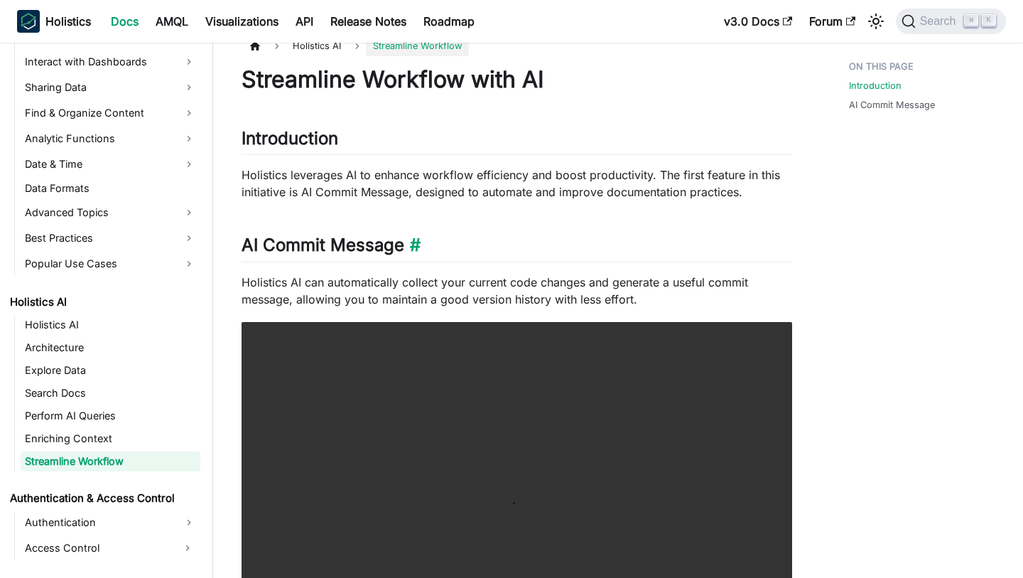
scroll to position [26, 0]
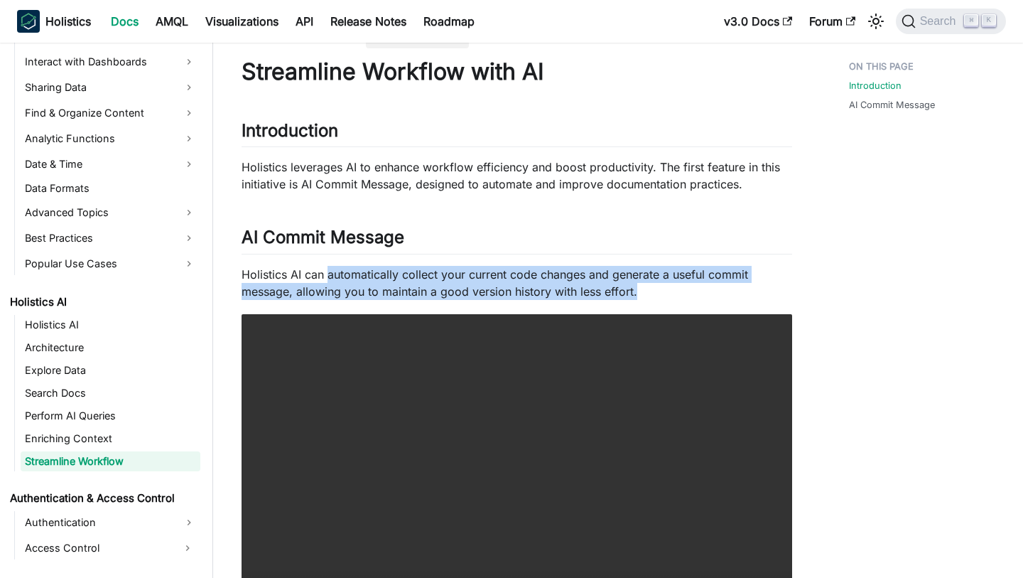
drag, startPoint x: 328, startPoint y: 276, endPoint x: 634, endPoint y: 288, distance: 306.5
click at [634, 288] on p "Holistics AI can automatically collect your current code changes and generate a…" at bounding box center [517, 283] width 551 height 34
copy p "automatically collect your current code changes and generate a useful commit me…"
